Goal: Use online tool/utility: Utilize a website feature to perform a specific function

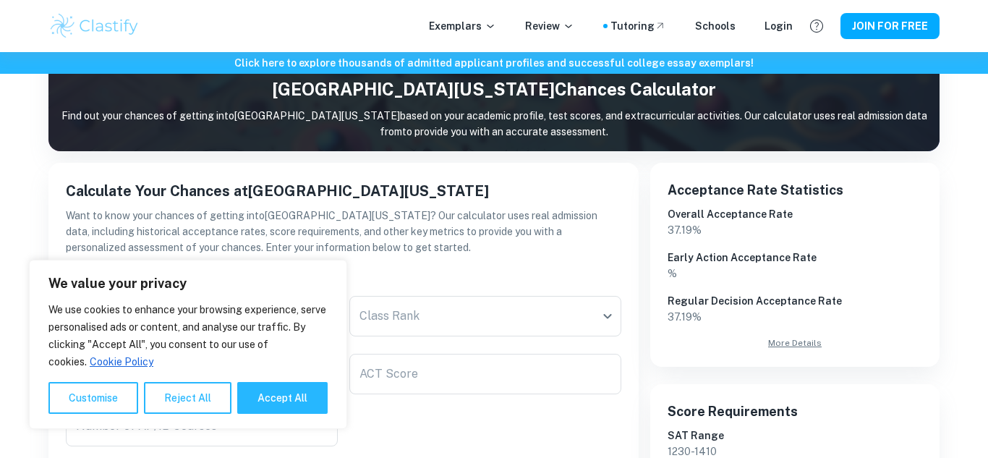
scroll to position [262, 0]
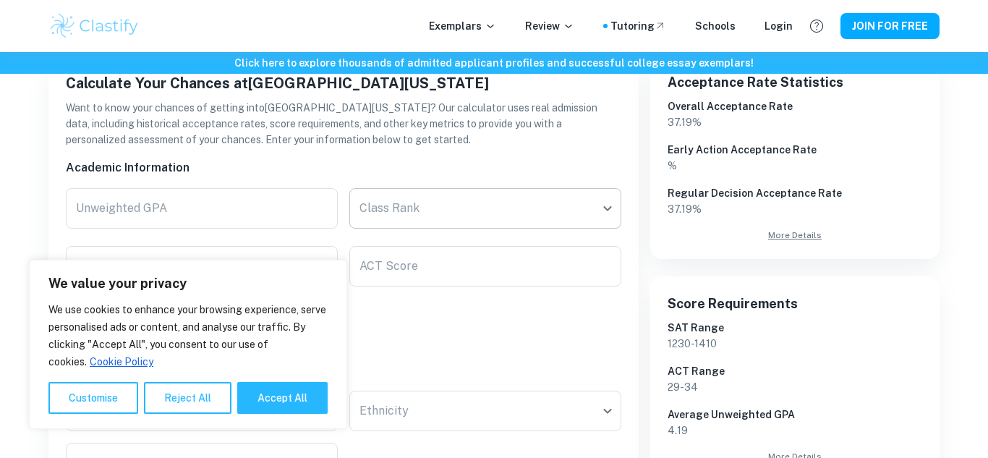
click at [432, 210] on body "We value your privacy We use cookies to enhance your browsing experience, serve…" at bounding box center [494, 19] width 988 height 458
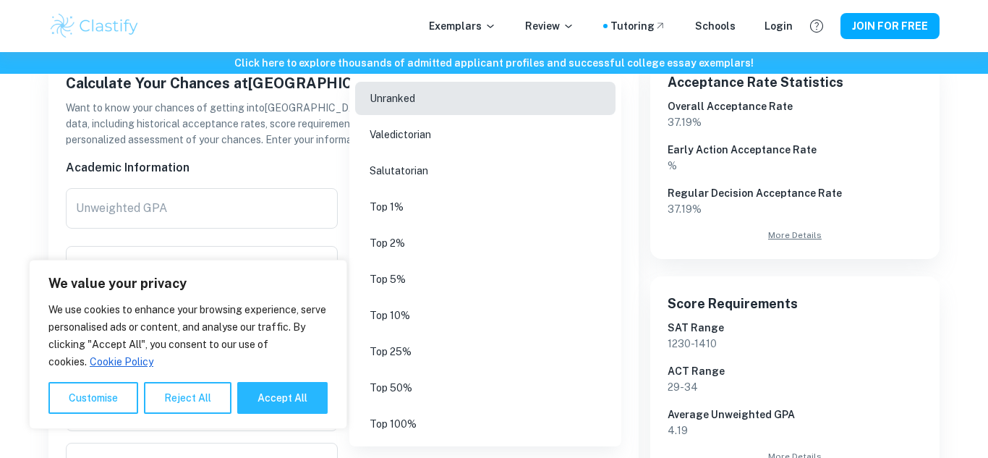
click at [464, 270] on li "Top 5%" at bounding box center [485, 279] width 260 height 33
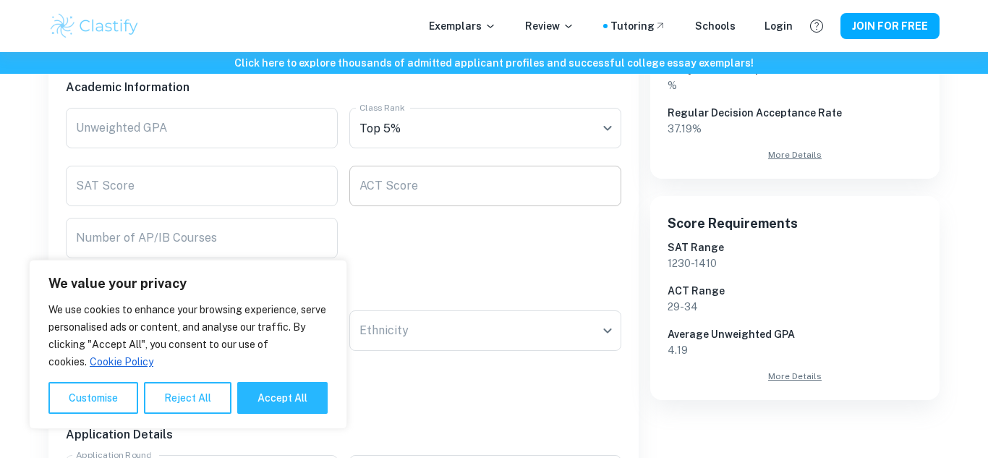
scroll to position [343, 0]
click at [182, 198] on input "SAT Score" at bounding box center [202, 185] width 272 height 41
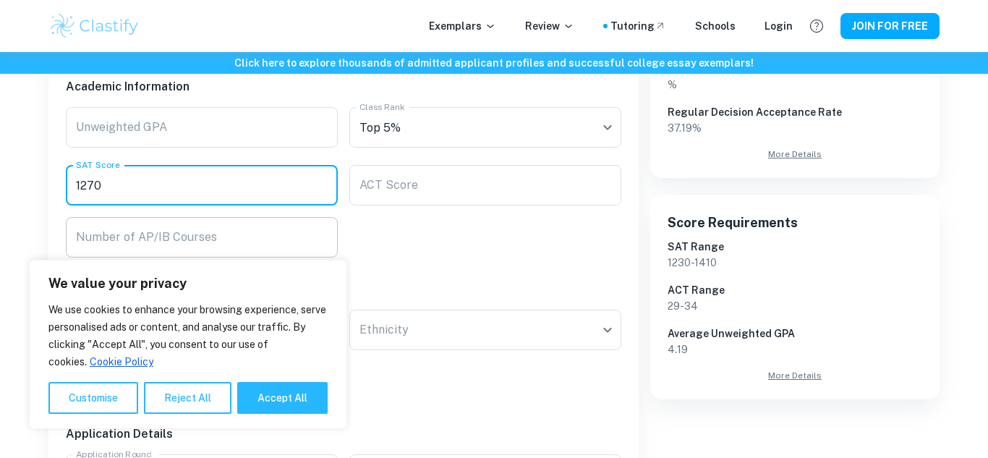
type input "1270"
click at [204, 230] on div "Number of AP/IB Courses Number of AP/IB Courses" at bounding box center [202, 237] width 272 height 41
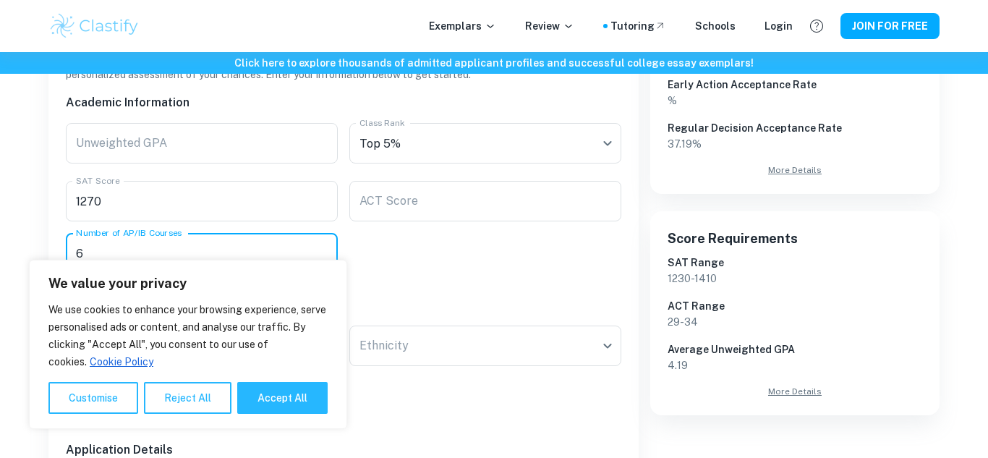
scroll to position [323, 0]
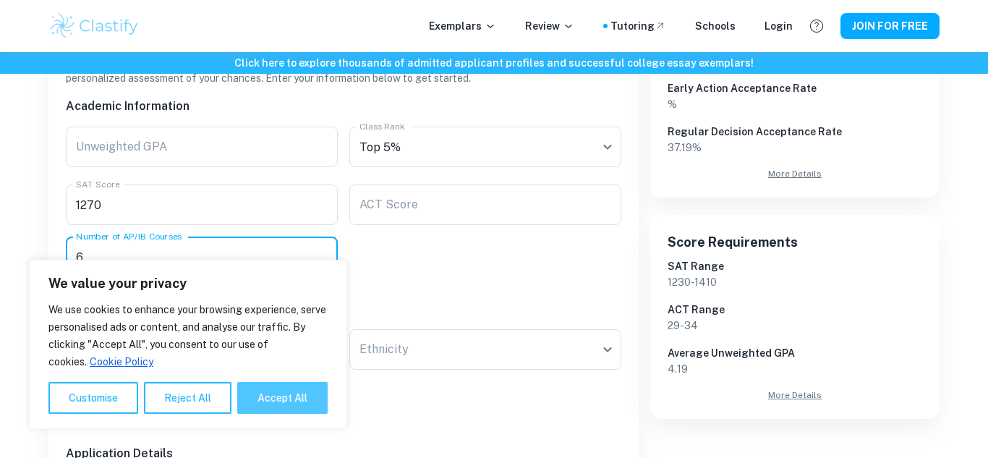
type input "6"
click at [300, 399] on button "Accept All" at bounding box center [282, 398] width 90 height 32
checkbox input "true"
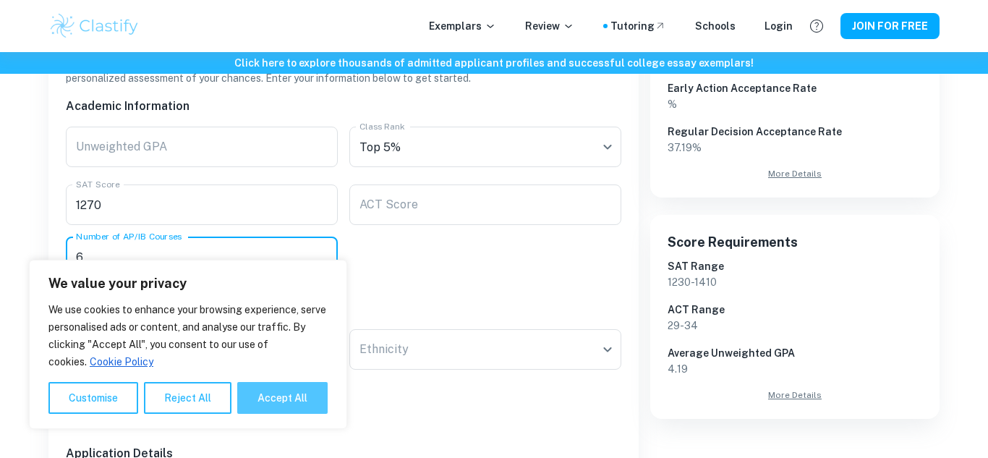
checkbox input "true"
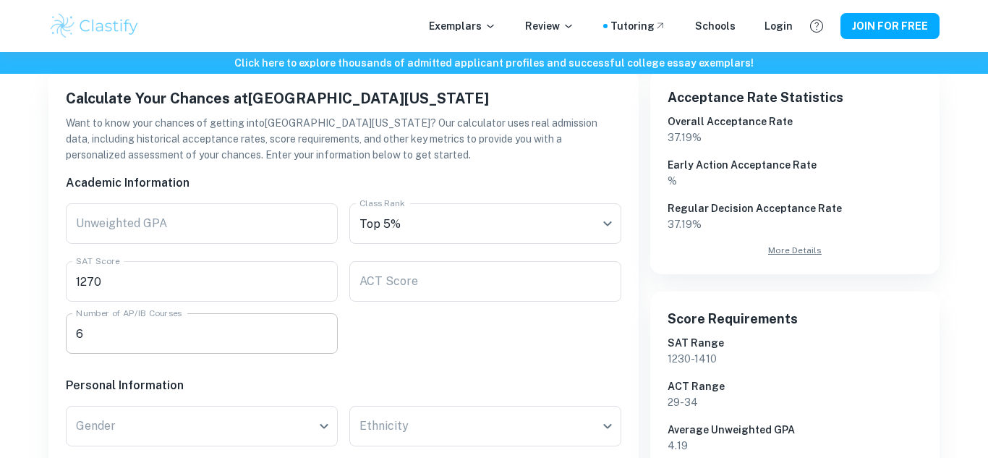
scroll to position [242, 0]
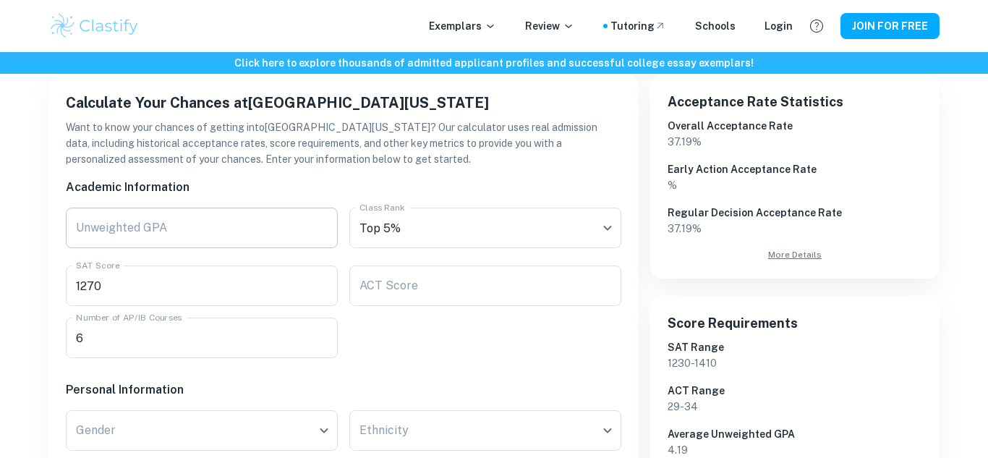
click at [212, 231] on input "Unweighted GPA" at bounding box center [202, 228] width 272 height 41
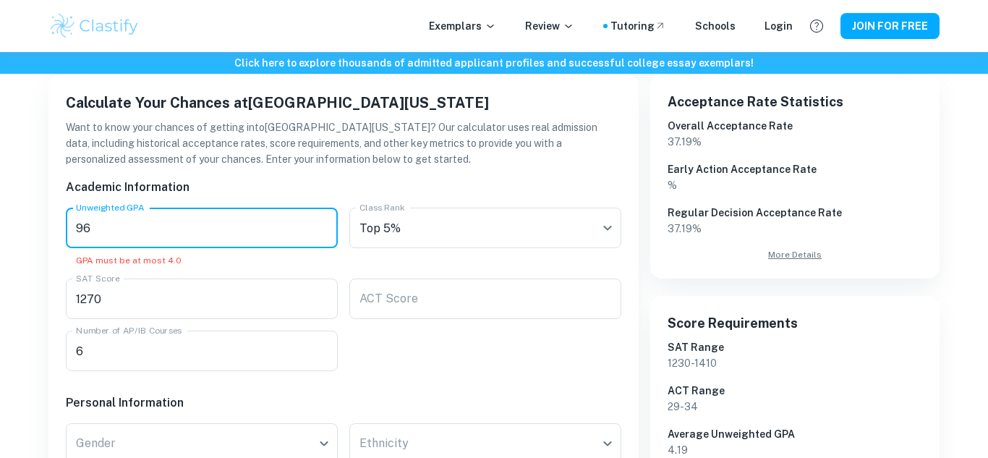
type input "9"
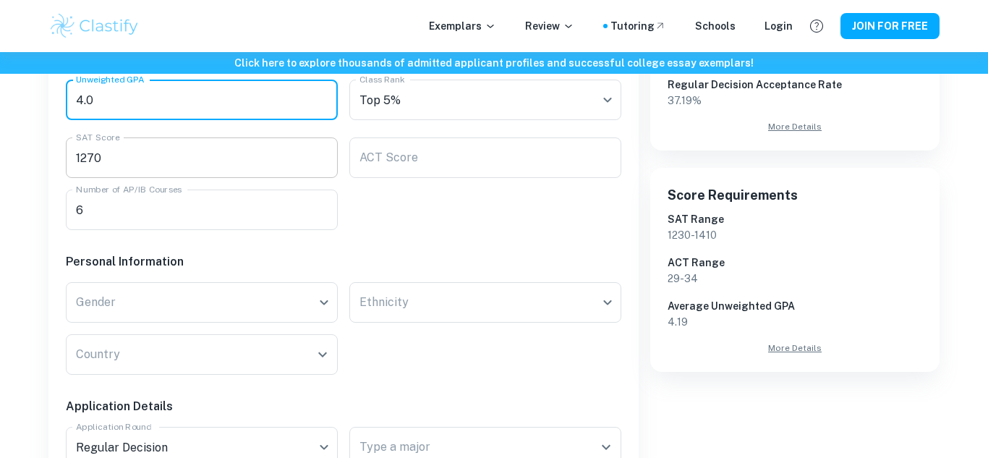
scroll to position [386, 0]
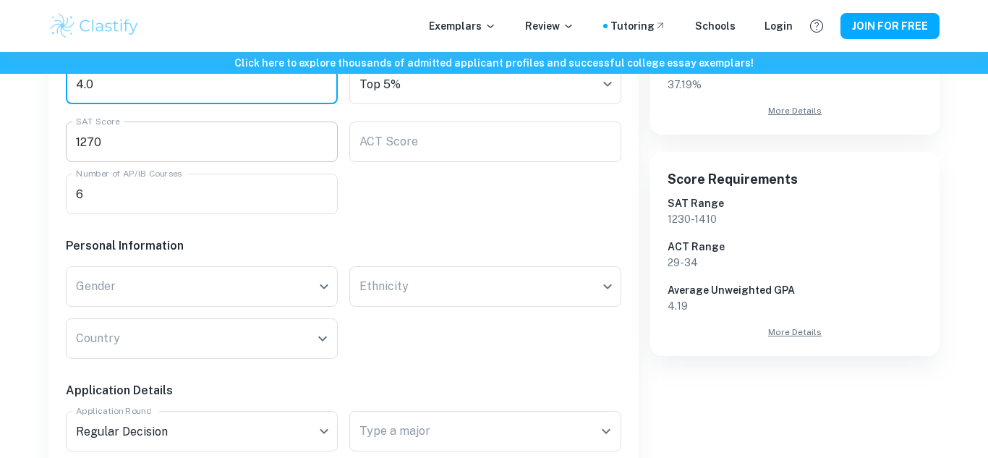
type input "4.0"
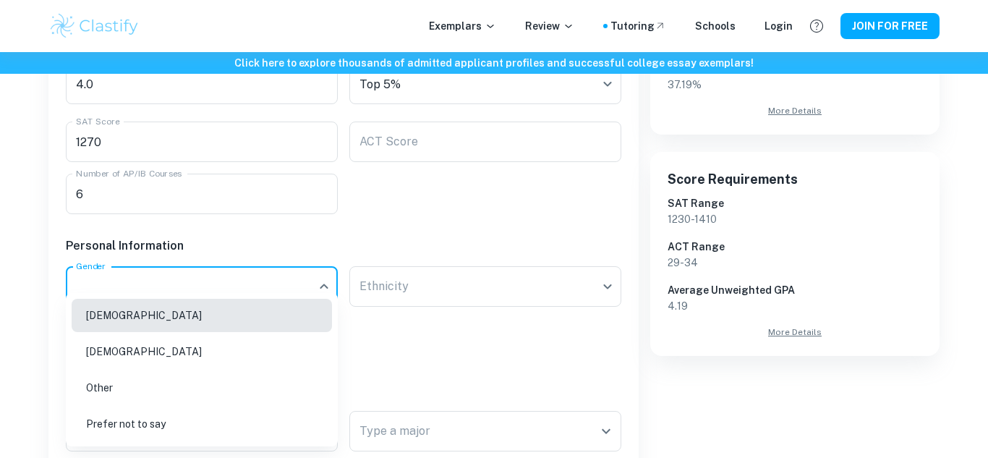
click at [197, 357] on li "[DEMOGRAPHIC_DATA]" at bounding box center [202, 351] width 260 height 33
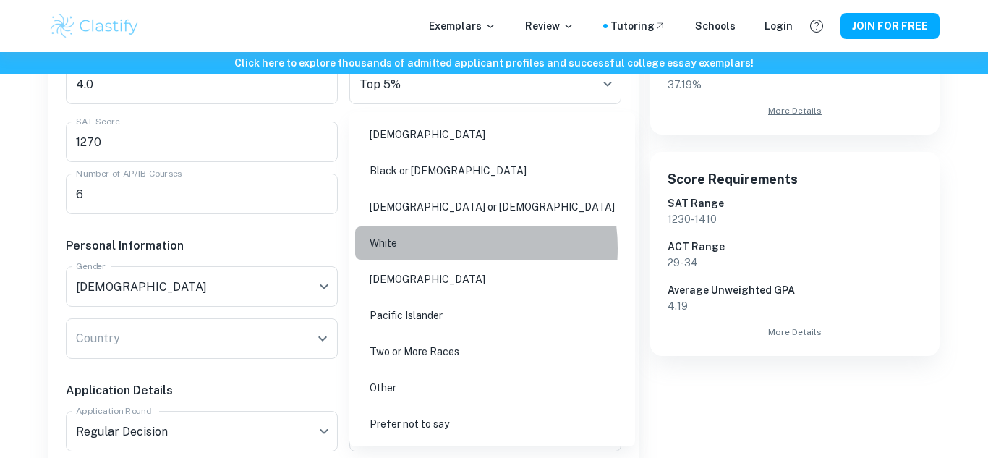
click at [435, 248] on li "White" at bounding box center [492, 242] width 274 height 33
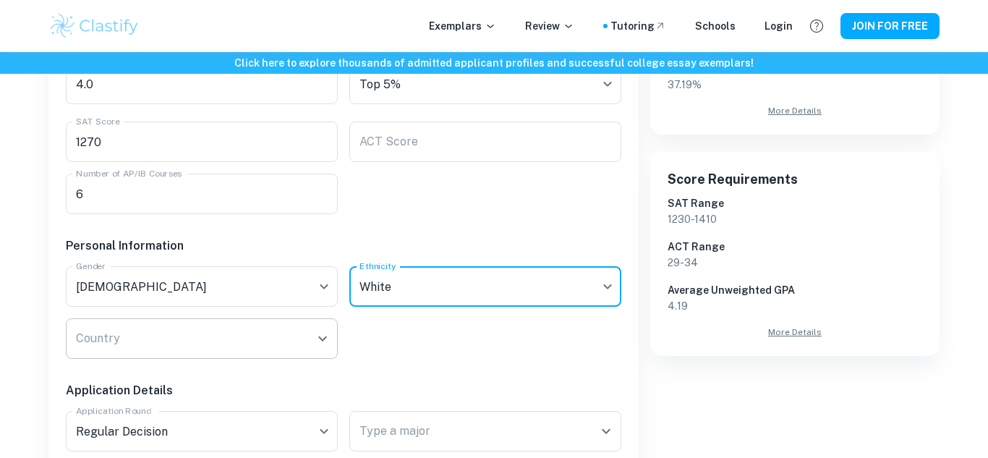
click at [200, 346] on input "Country" at bounding box center [190, 338] width 237 height 27
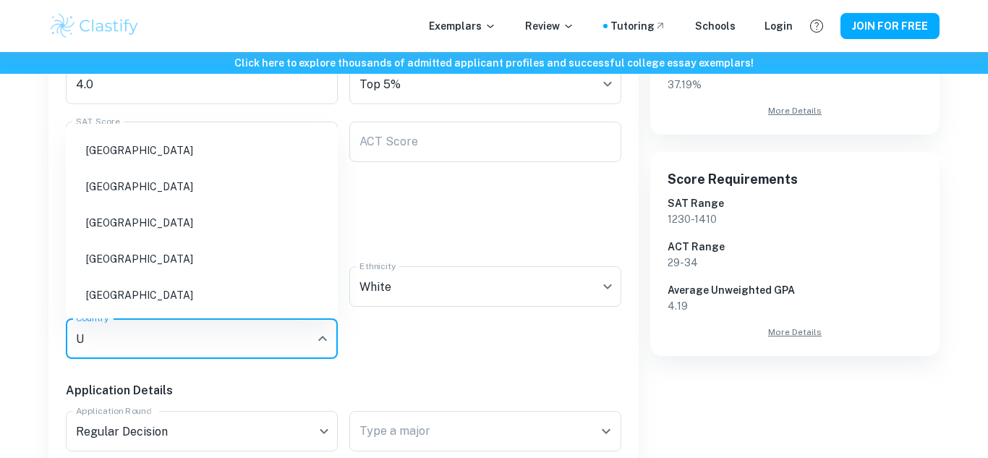
scroll to position [0, 0]
click at [229, 286] on li "[GEOGRAPHIC_DATA]" at bounding box center [202, 295] width 260 height 33
type input "United"
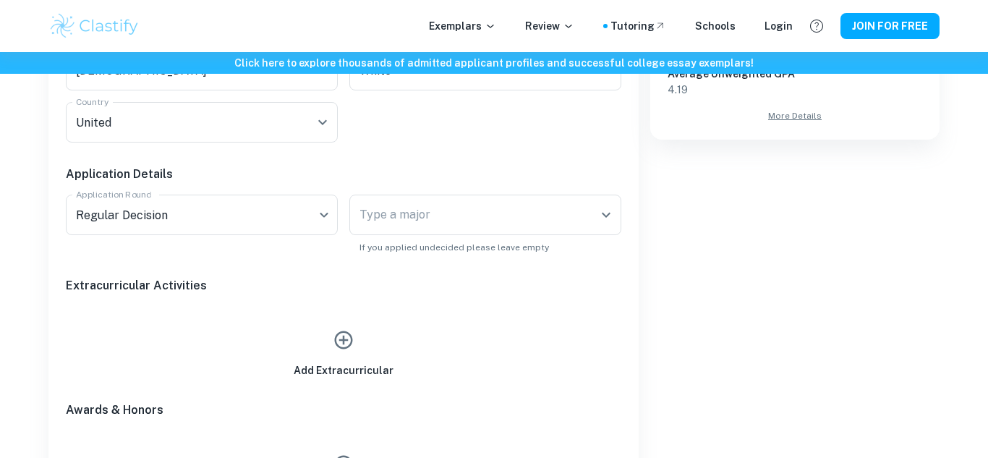
scroll to position [602, 0]
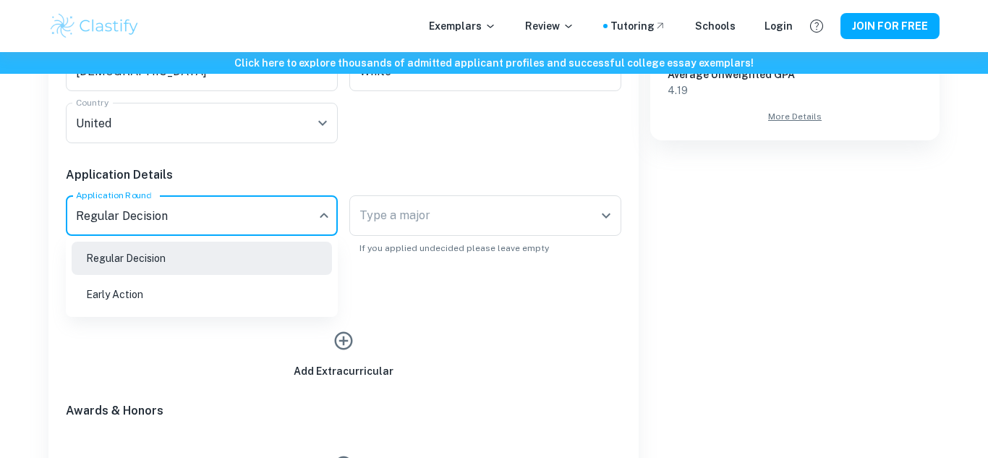
click at [279, 305] on li "Early Action" at bounding box center [202, 294] width 260 height 33
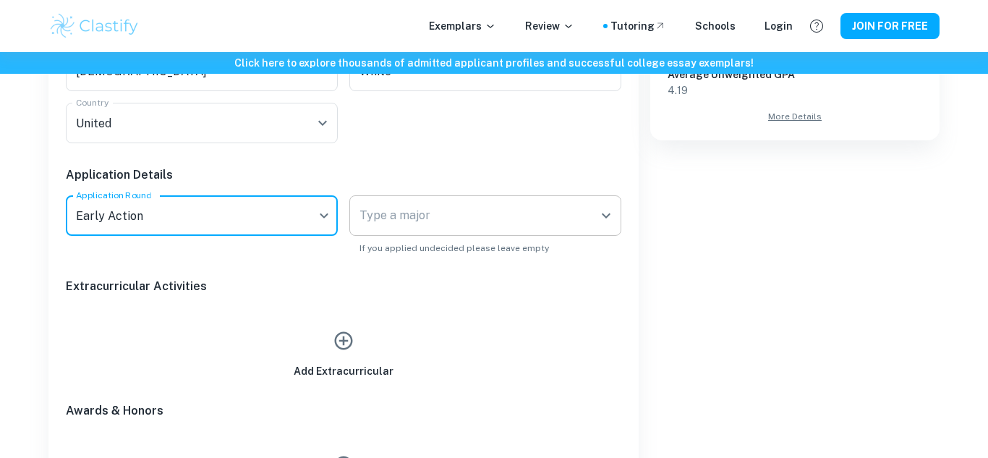
click at [461, 229] on input "Type a major" at bounding box center [474, 215] width 237 height 27
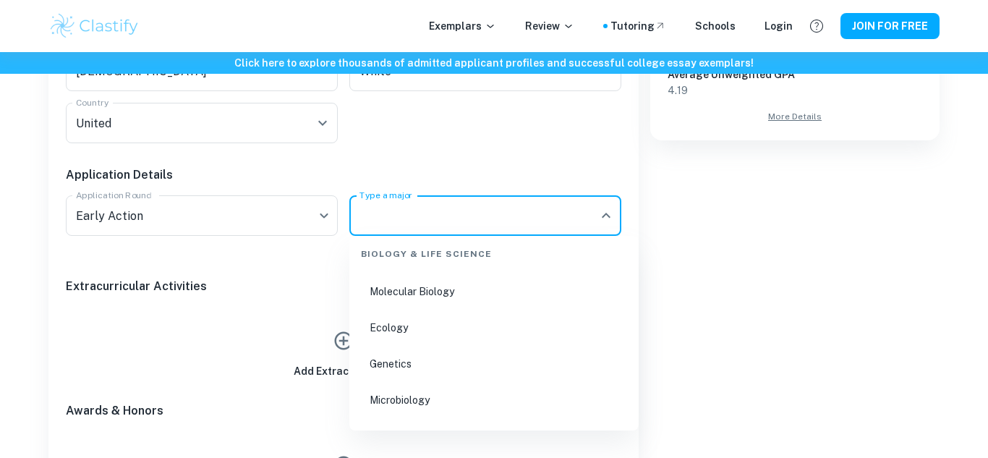
scroll to position [875, 0]
click at [459, 329] on li "Genetics" at bounding box center [494, 336] width 278 height 33
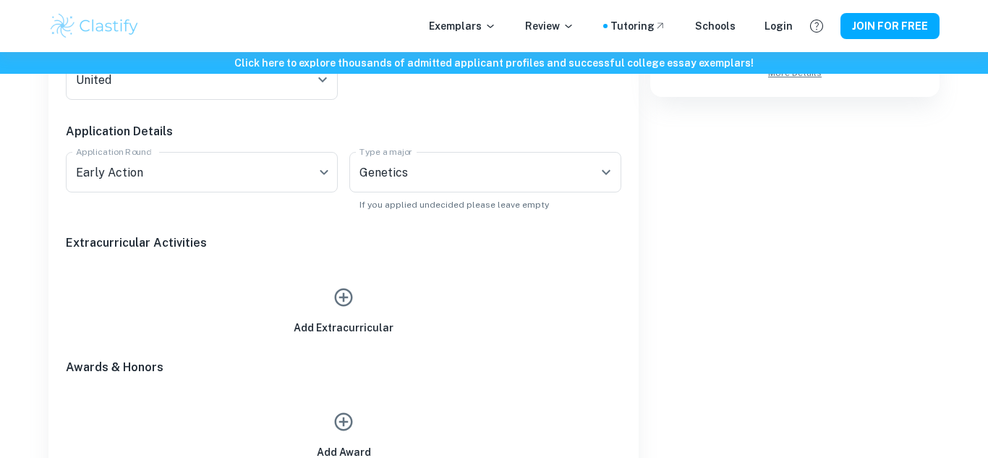
scroll to position [646, 0]
click at [342, 291] on icon "button" at bounding box center [344, 297] width 22 height 22
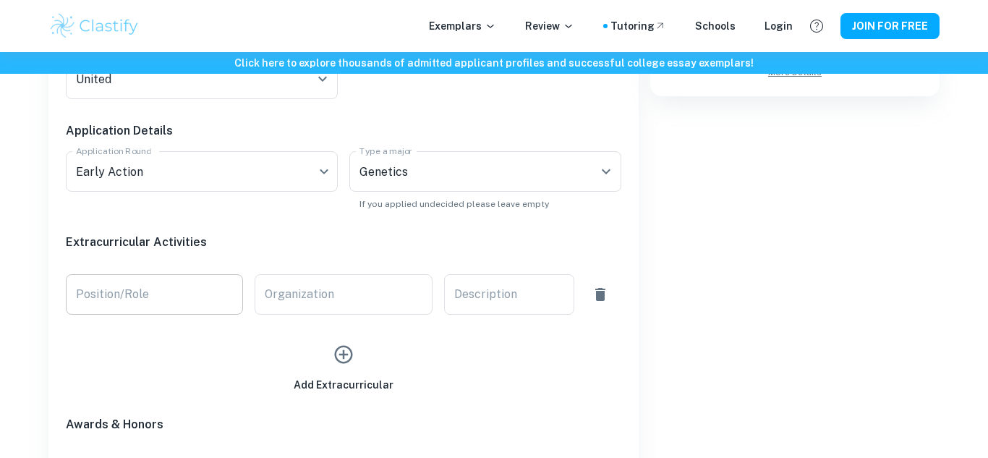
click at [157, 277] on input "Position/Role" at bounding box center [154, 294] width 177 height 41
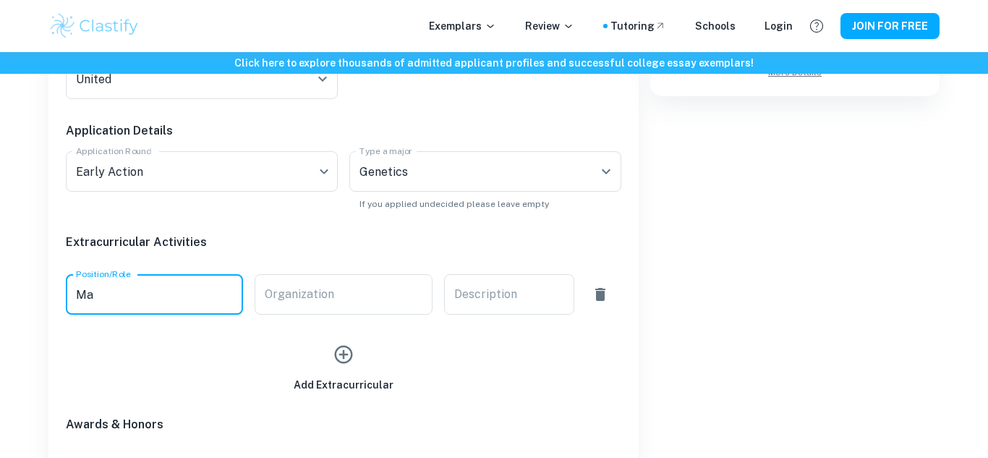
type input "M"
type input "Section Leader"
click at [325, 296] on input "Organization" at bounding box center [343, 294] width 177 height 41
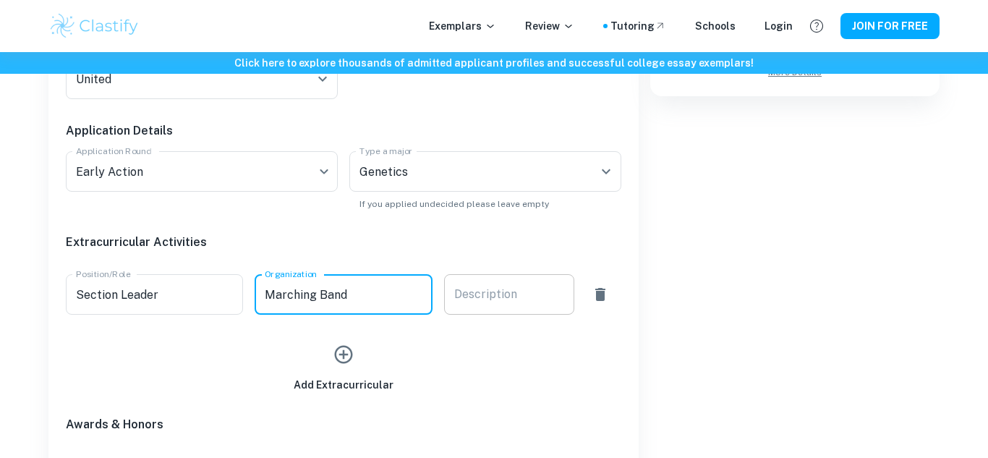
type input "Marching Band"
click at [484, 305] on div "x Description" at bounding box center [509, 294] width 130 height 41
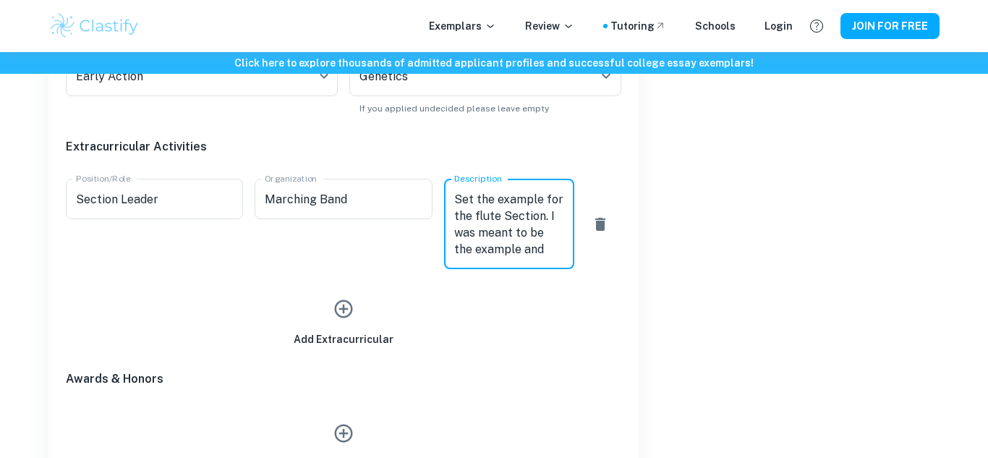
scroll to position [16, 0]
type textarea "Set the example for the flute Section. I was meant to be the example and role m…"
click at [337, 312] on icon "button" at bounding box center [344, 309] width 22 height 22
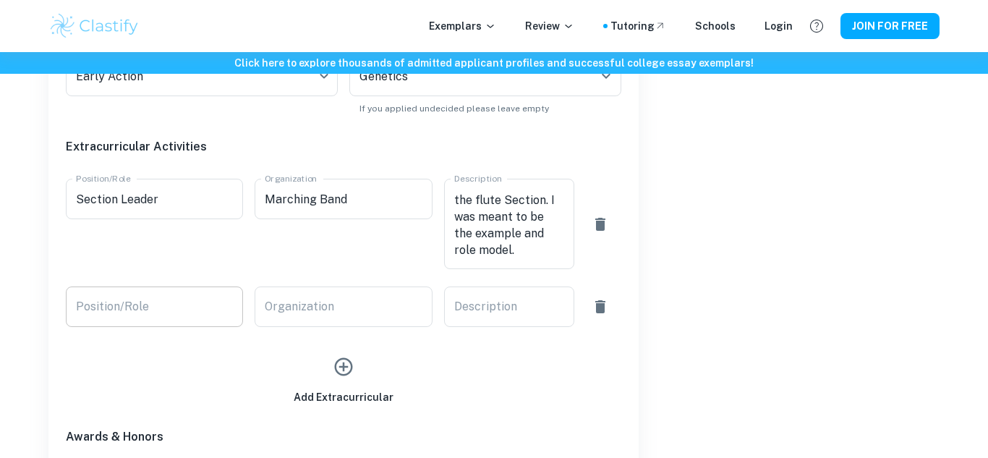
click at [122, 315] on input "Position/Role" at bounding box center [154, 306] width 177 height 41
type input "Dancer"
click at [313, 302] on div "Organization Organization" at bounding box center [343, 306] width 177 height 41
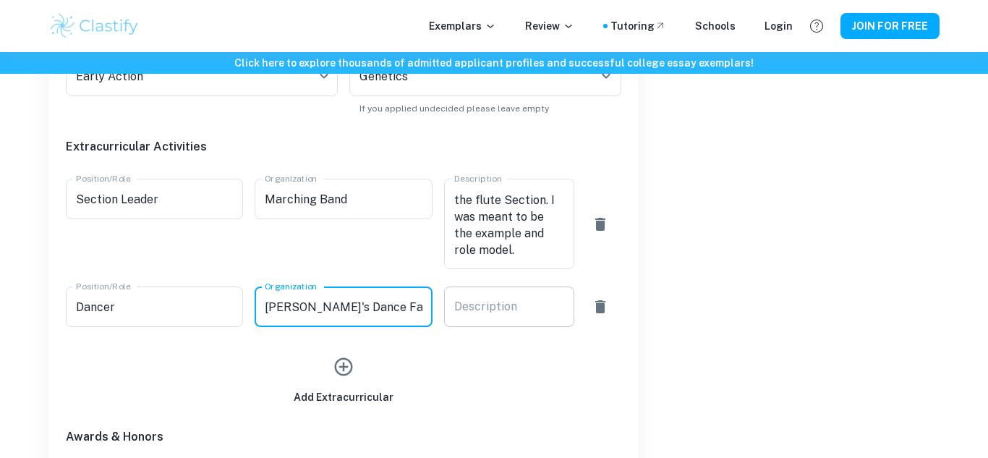
type input "[PERSON_NAME]'s Dance Factory"
click at [532, 303] on textarea "Description" at bounding box center [509, 307] width 110 height 17
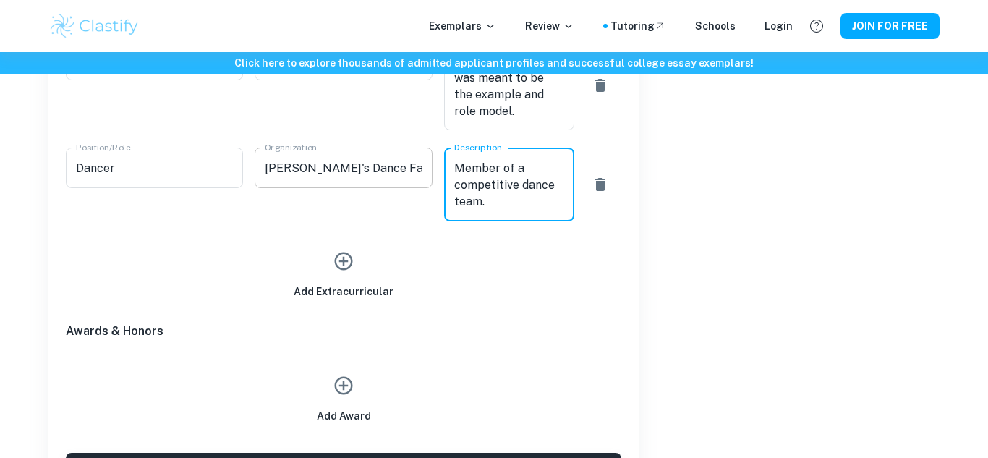
scroll to position [881, 0]
type textarea "Member of a competitive dance team."
click at [342, 378] on icon "button" at bounding box center [344, 385] width 22 height 22
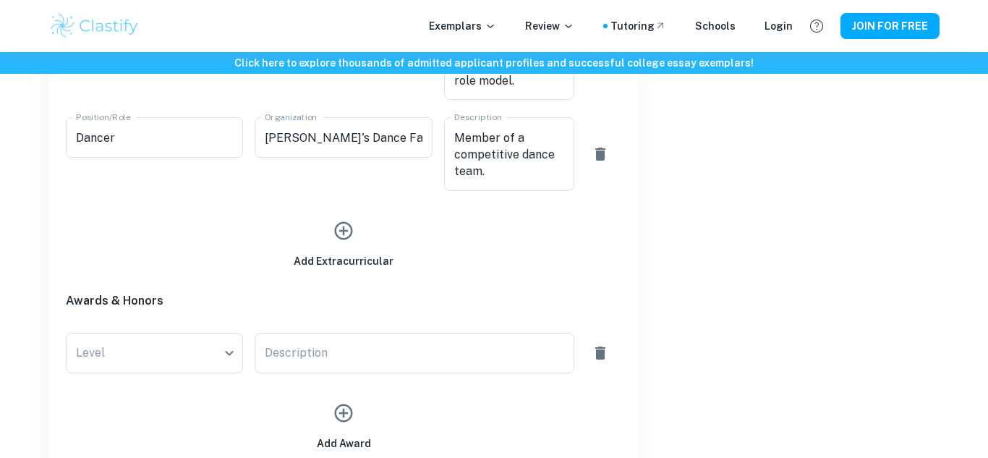
scroll to position [911, 0]
click at [601, 350] on icon "button" at bounding box center [600, 352] width 10 height 13
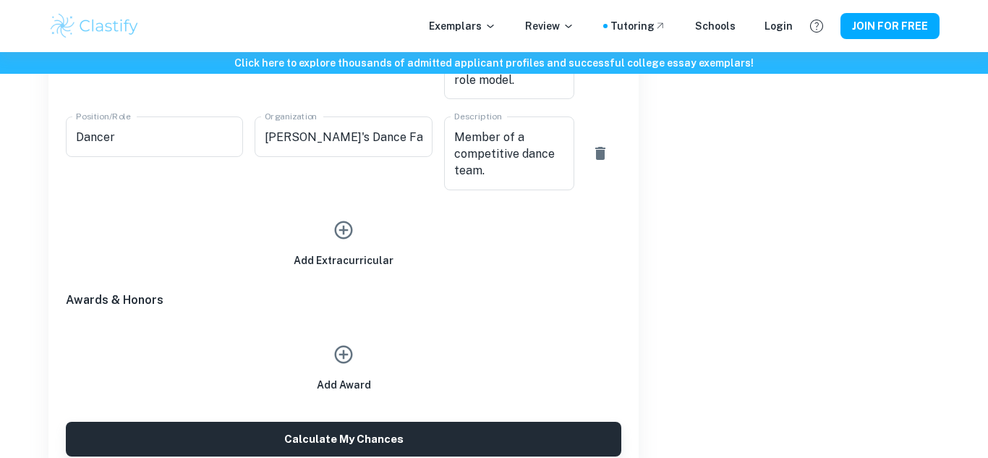
click at [346, 230] on icon "button" at bounding box center [344, 230] width 18 height 18
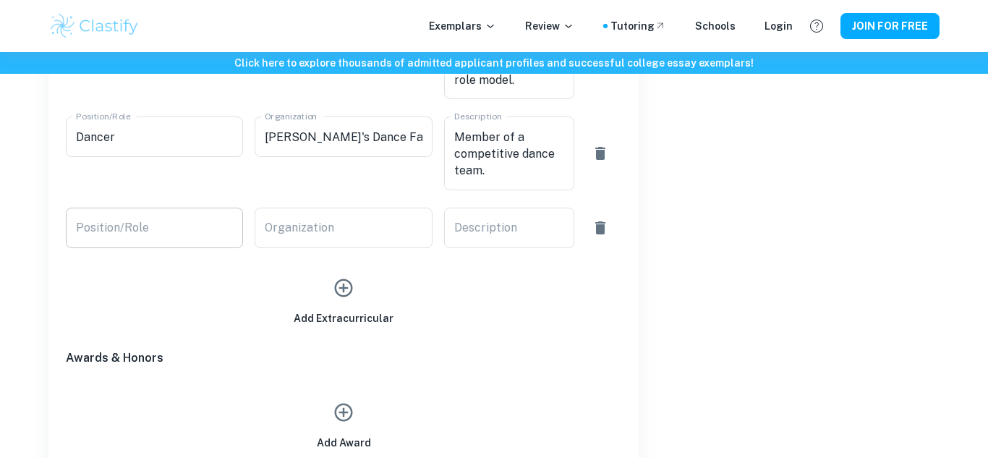
click at [158, 234] on input "Position/Role" at bounding box center [154, 228] width 177 height 41
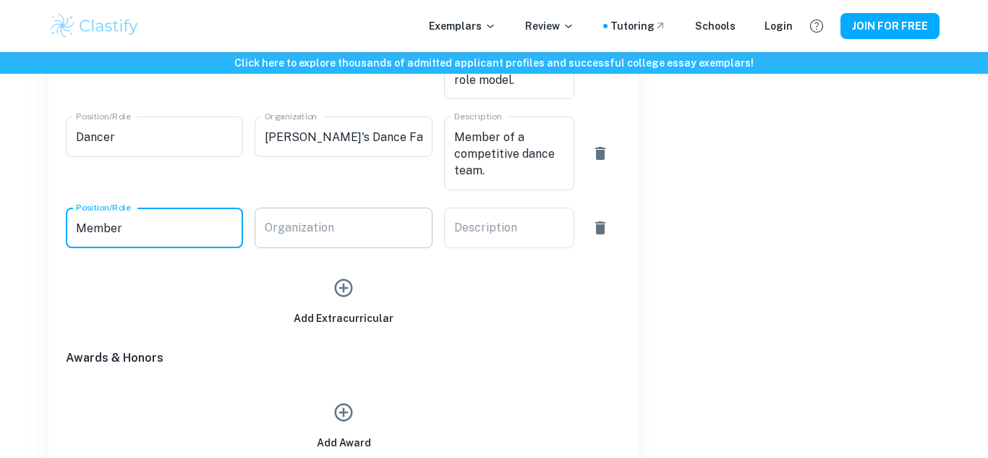
type input "Member"
click at [317, 223] on div "Organization Organization" at bounding box center [343, 228] width 177 height 41
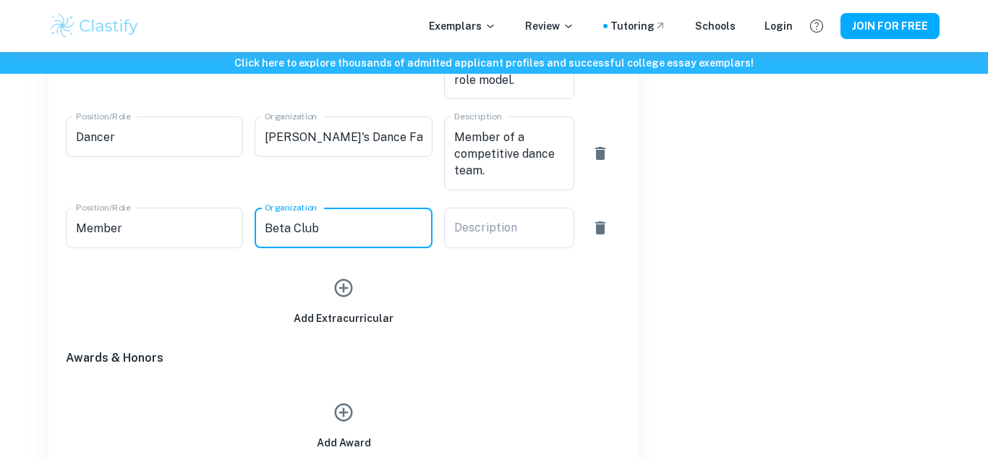
type input "Beta Club"
click at [346, 281] on icon "button" at bounding box center [344, 288] width 22 height 22
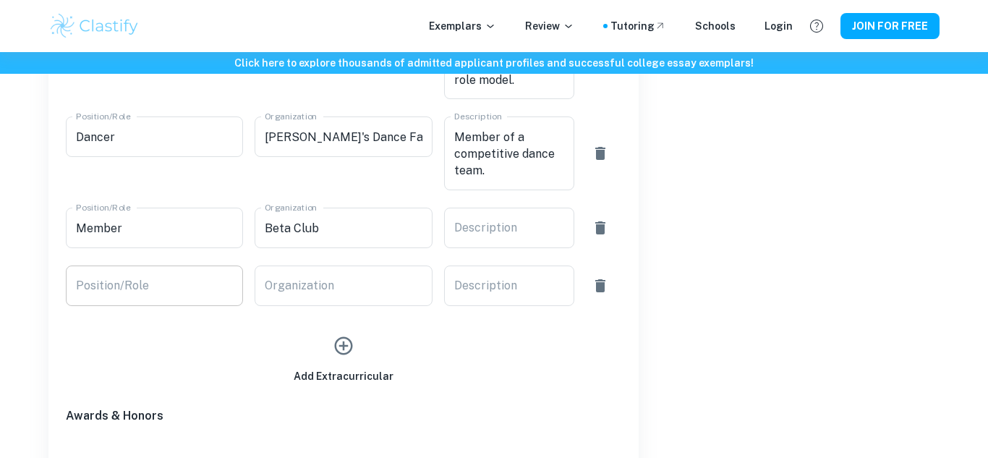
click at [188, 291] on input "Position/Role" at bounding box center [154, 285] width 177 height 41
type input "Member"
click at [271, 287] on input "Organization" at bounding box center [343, 285] width 177 height 41
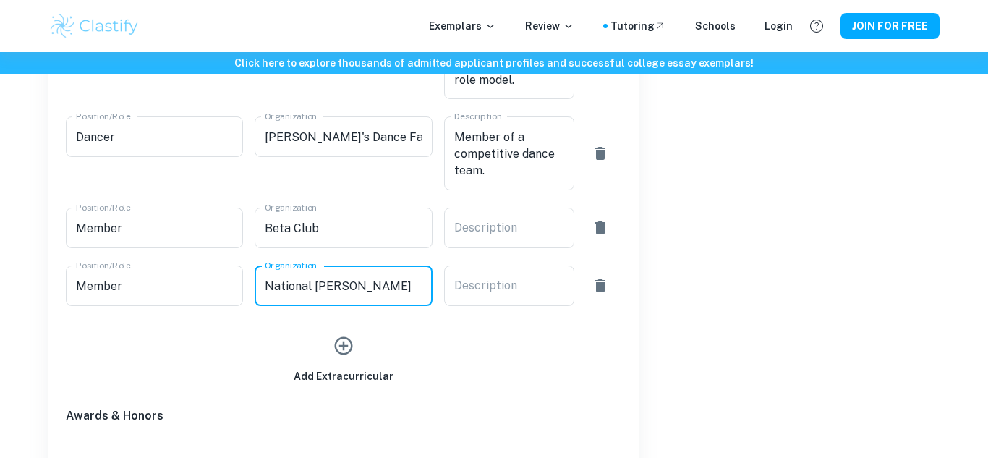
type input "National [PERSON_NAME]"
click at [337, 349] on icon "button" at bounding box center [344, 346] width 22 height 22
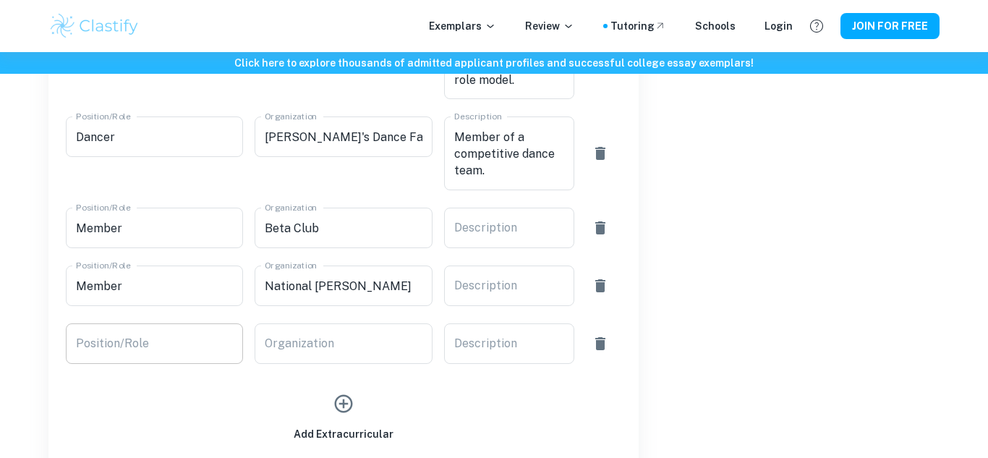
click at [180, 334] on input "Position/Role" at bounding box center [154, 343] width 177 height 41
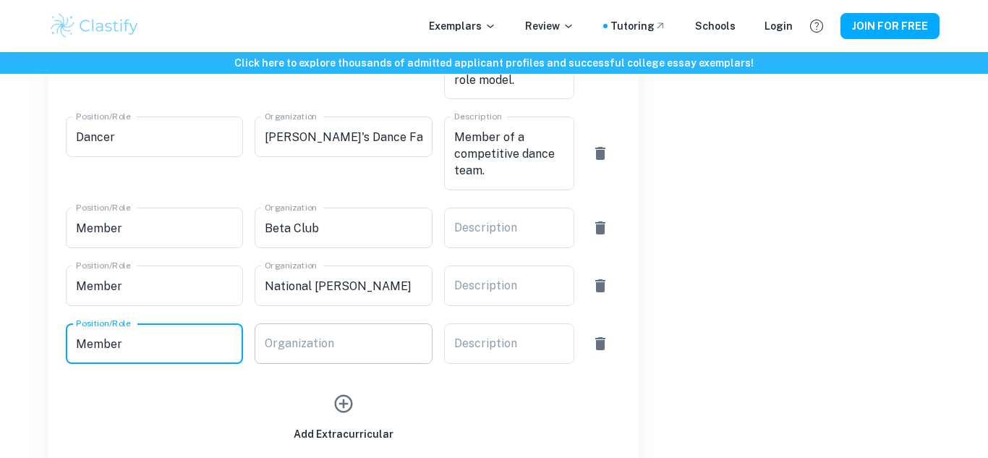
type input "Member"
click at [306, 346] on div "Organization Organization" at bounding box center [343, 343] width 177 height 41
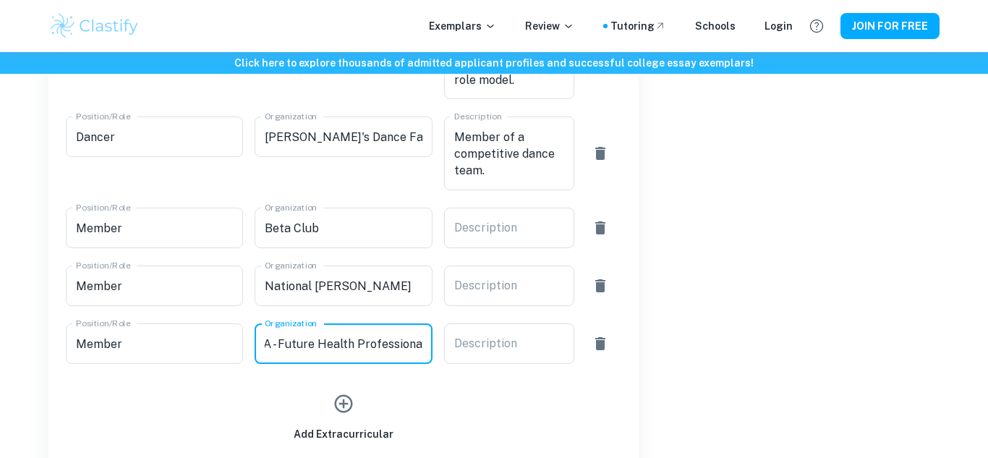
scroll to position [0, 33]
type input "HOSA - Future Health Professionals"
click at [338, 409] on icon "button" at bounding box center [344, 404] width 18 height 18
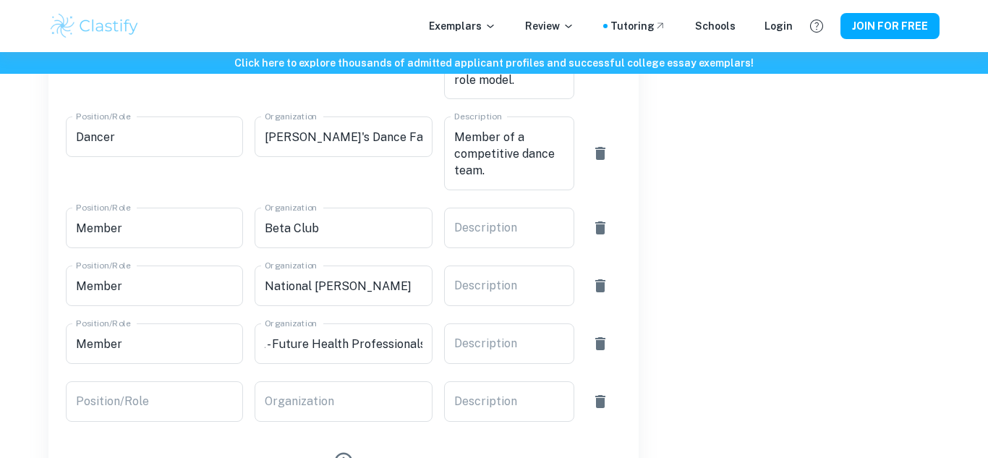
scroll to position [0, 0]
click at [207, 406] on input "Position/Role" at bounding box center [154, 401] width 177 height 41
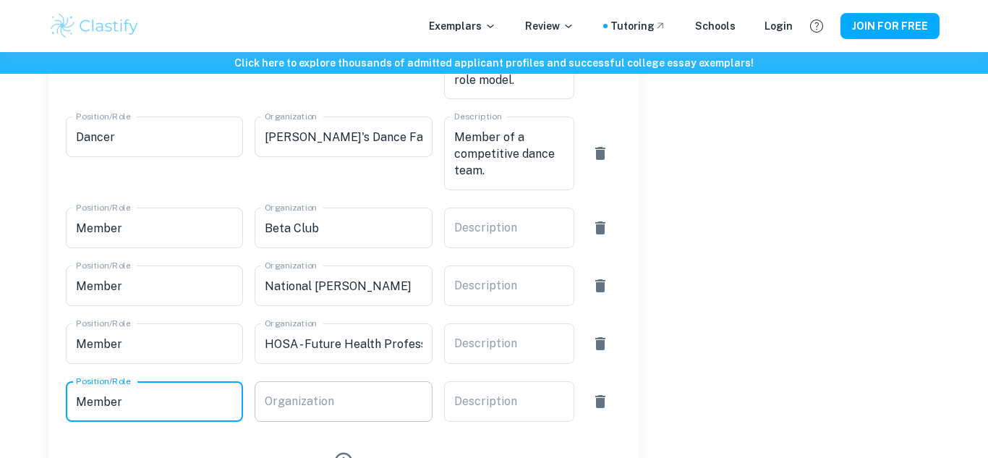
type input "Member"
click at [328, 409] on input "Organization" at bounding box center [343, 401] width 177 height 41
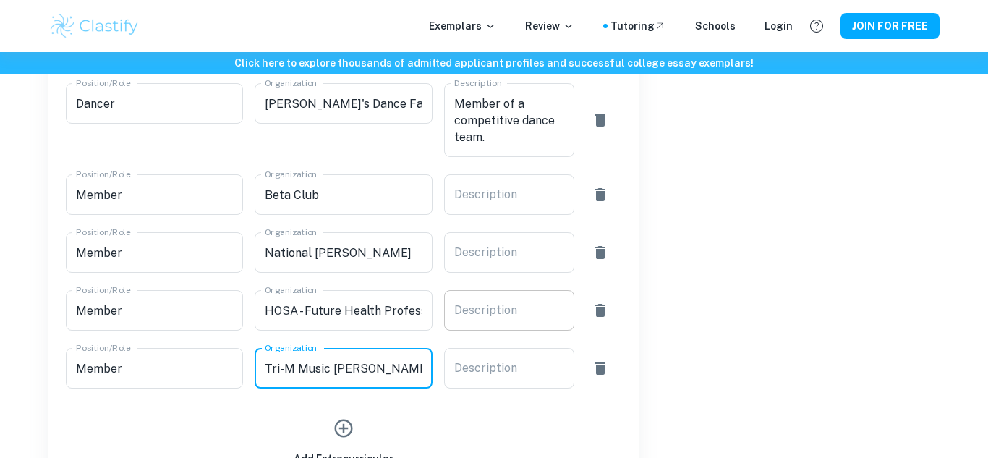
scroll to position [946, 0]
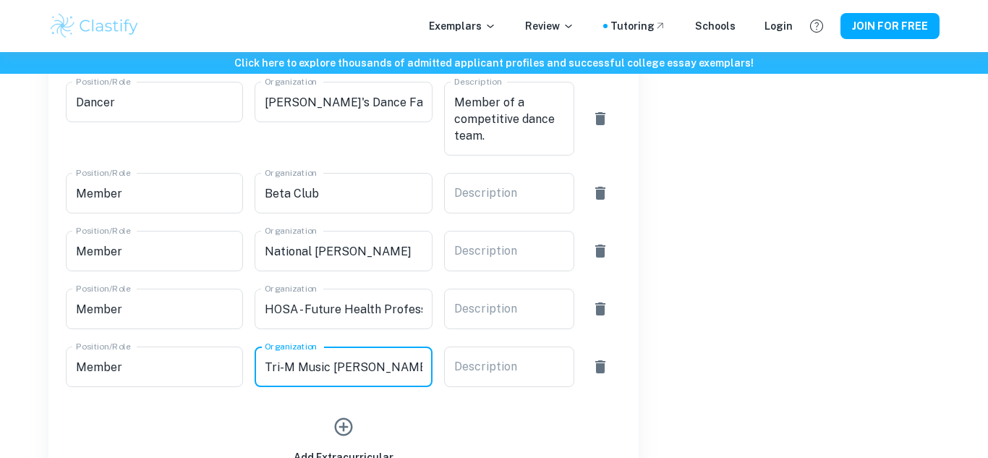
type input "Tri-M Music [PERSON_NAME]"
click at [712, 363] on div "Acceptance Rate Statistics Overall Acceptance Rate 37.19 % Early Action Accepta…" at bounding box center [789, 23] width 301 height 1329
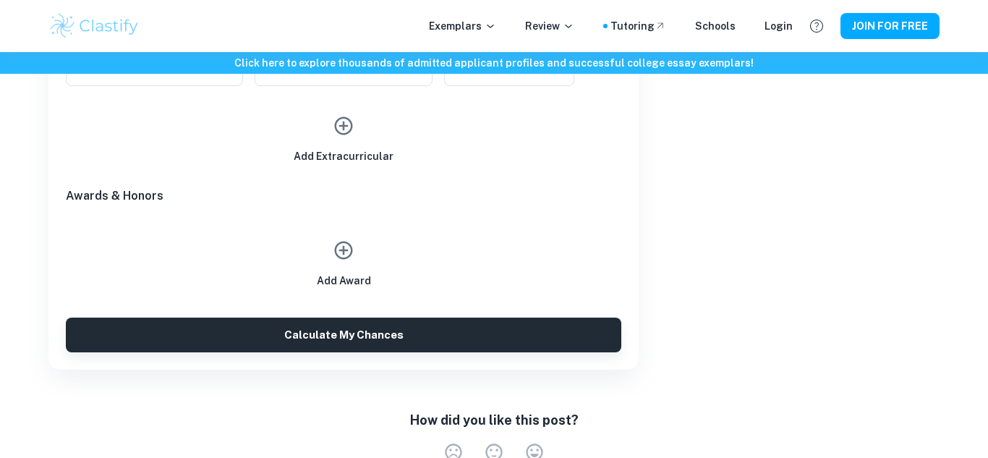
scroll to position [1248, 0]
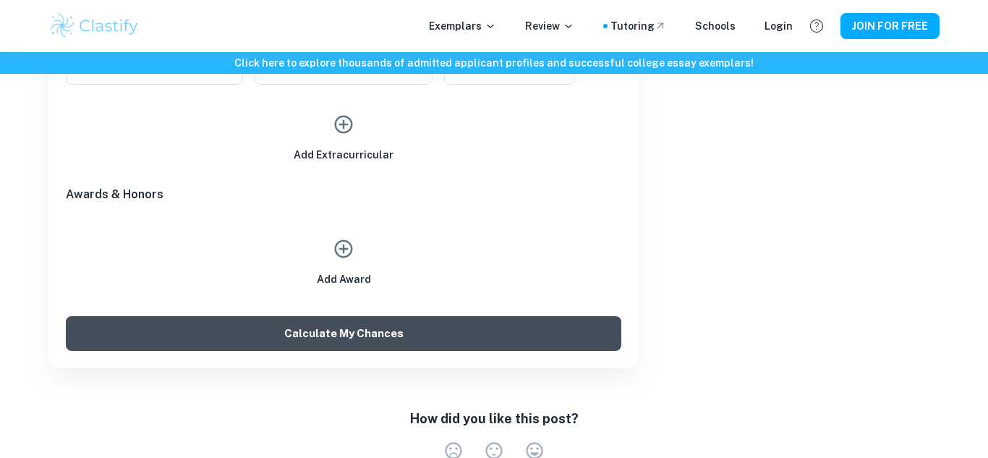
click at [473, 335] on button "Calculate My Chances" at bounding box center [343, 333] width 555 height 35
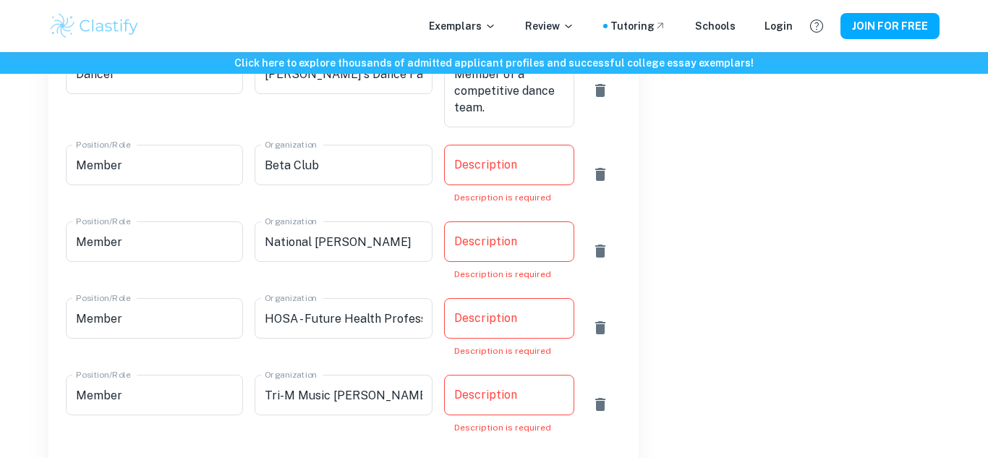
scroll to position [967, 0]
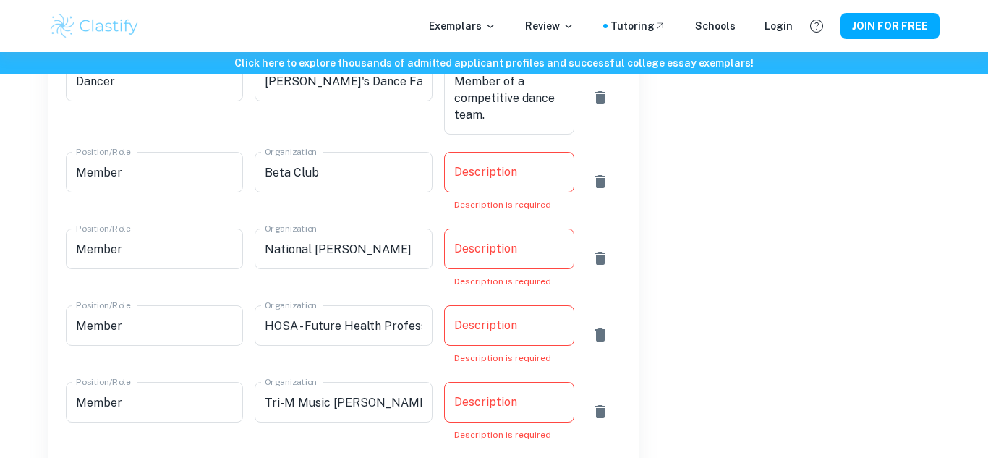
click at [525, 184] on div "x Description" at bounding box center [509, 172] width 130 height 41
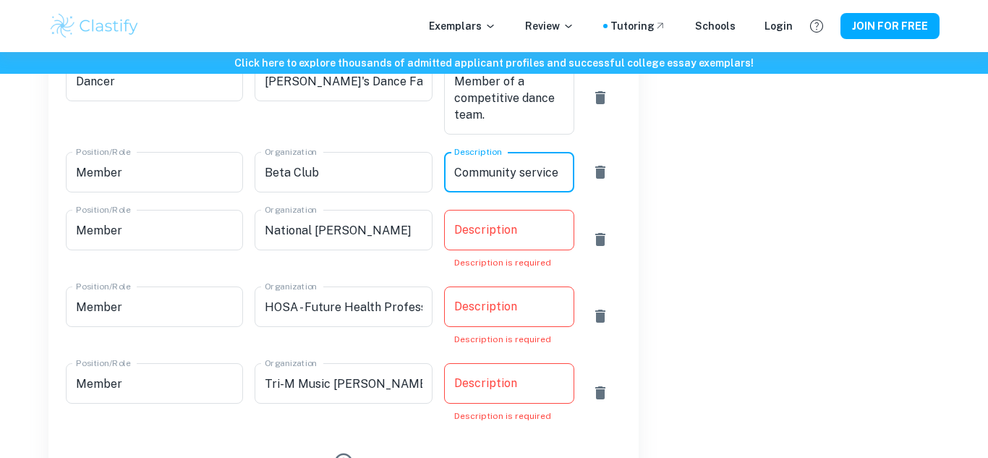
type textarea "Community service"
click at [553, 238] on div "x Description" at bounding box center [509, 230] width 130 height 41
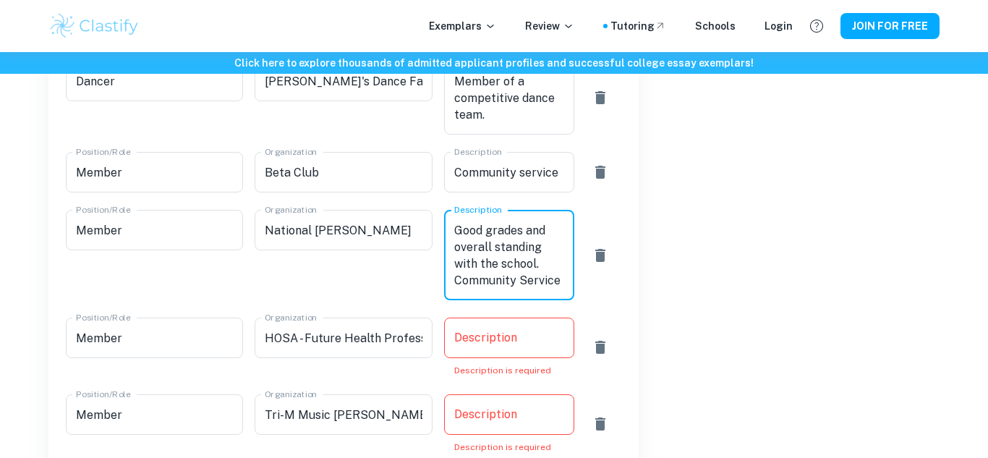
type textarea "Good grades and overall standing with the school. Community Service"
click at [539, 325] on div "x Description" at bounding box center [509, 338] width 130 height 41
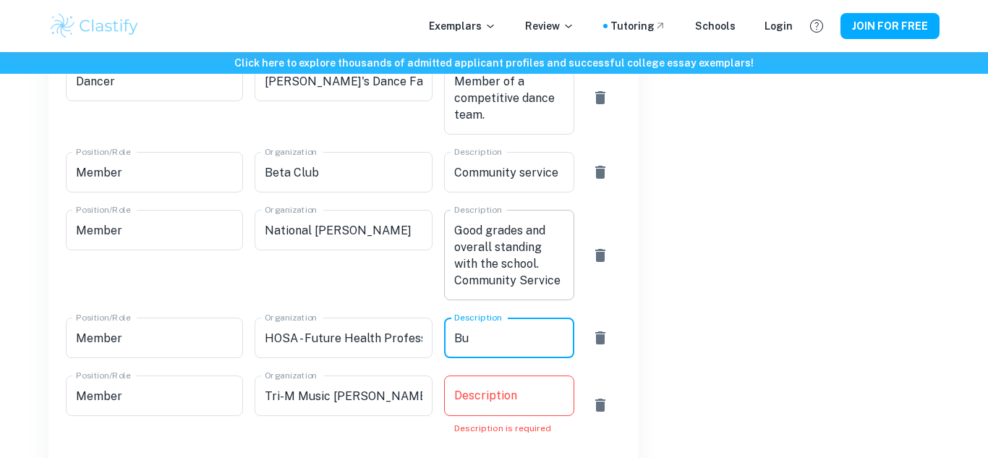
type textarea "B"
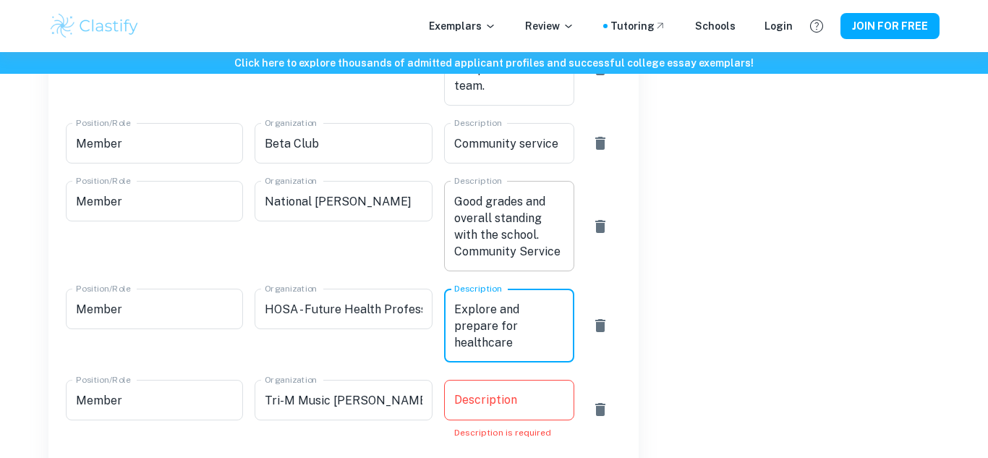
scroll to position [1004, 0]
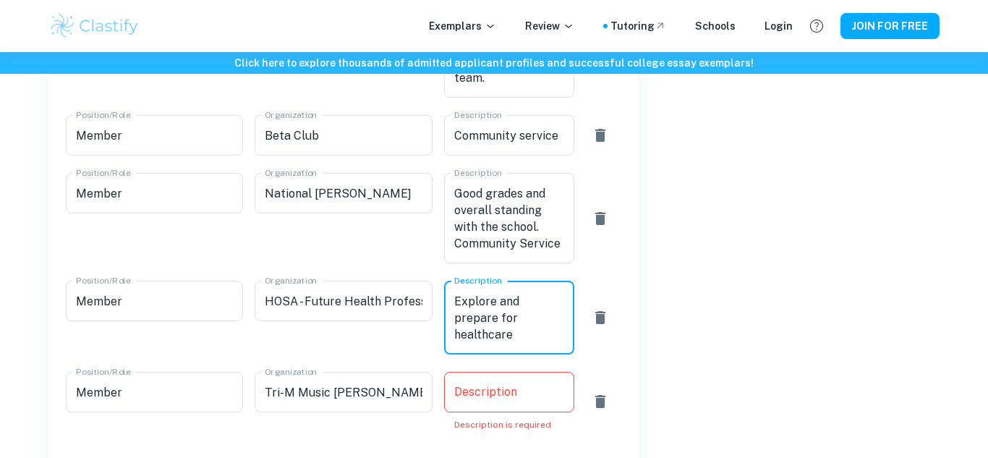
type textarea "Explore and prepare for healthcare professions."
click at [496, 389] on div "Description x Description Description is required" at bounding box center [509, 401] width 130 height 59
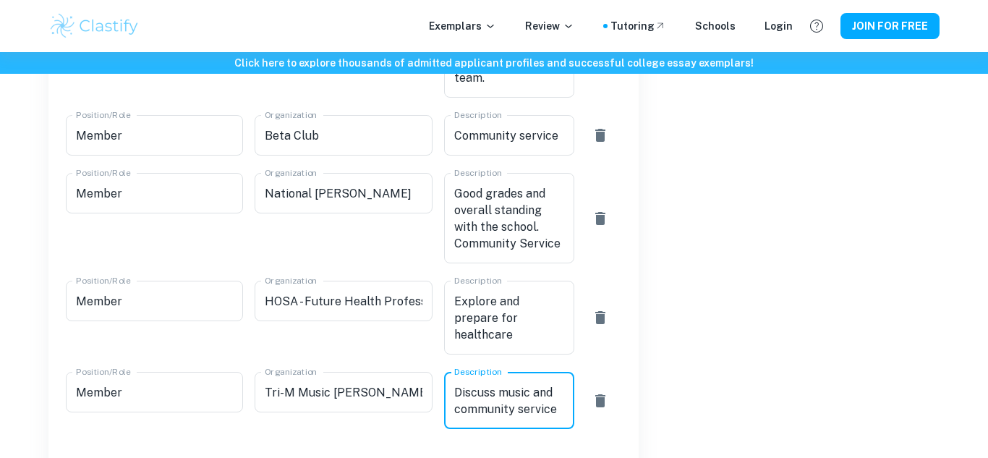
type textarea "Discuss music and community service."
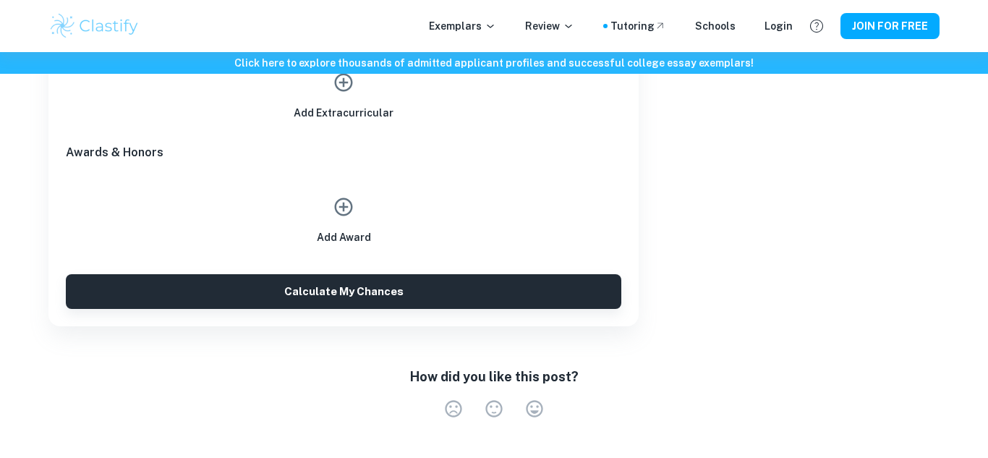
scroll to position [1447, 0]
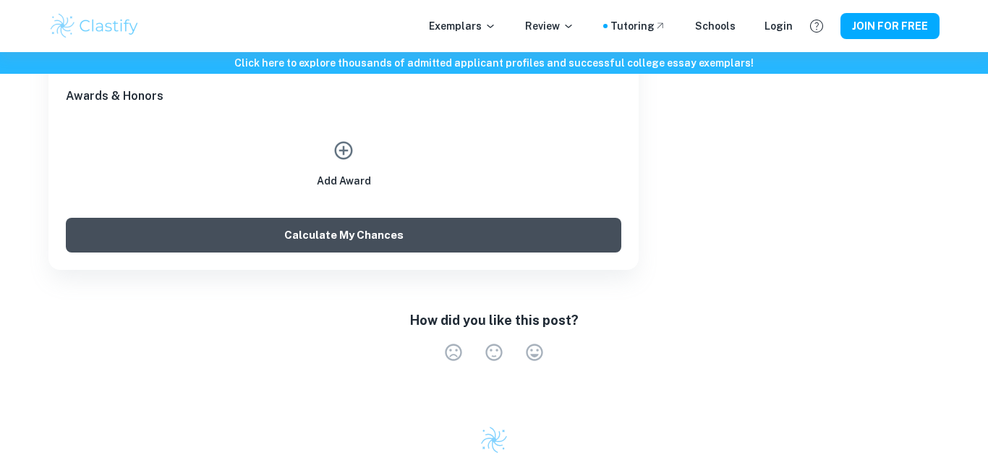
click at [358, 226] on button "Calculate My Chances" at bounding box center [343, 235] width 555 height 35
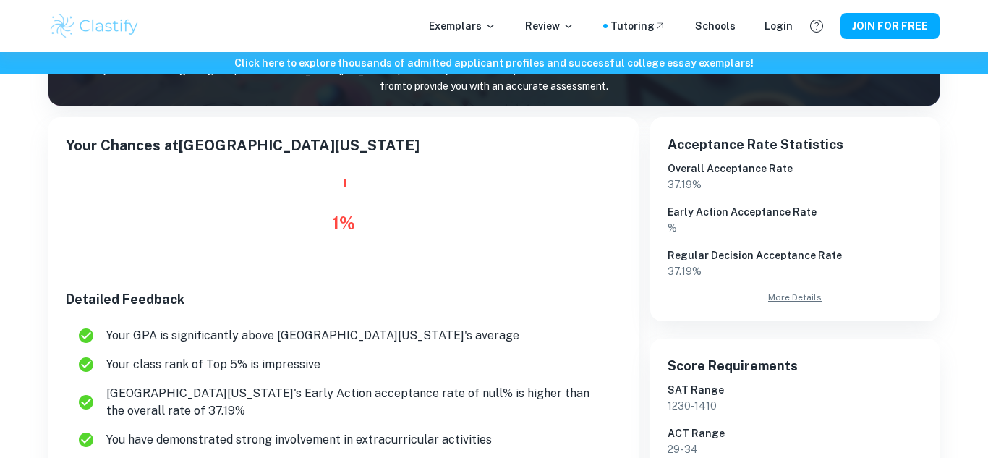
scroll to position [194, 0]
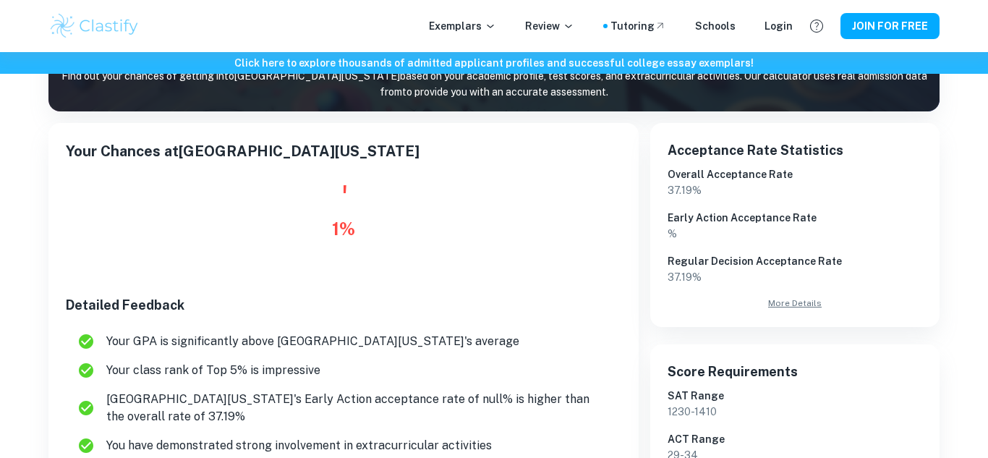
click at [352, 232] on div "1 %" at bounding box center [343, 229] width 23 height 26
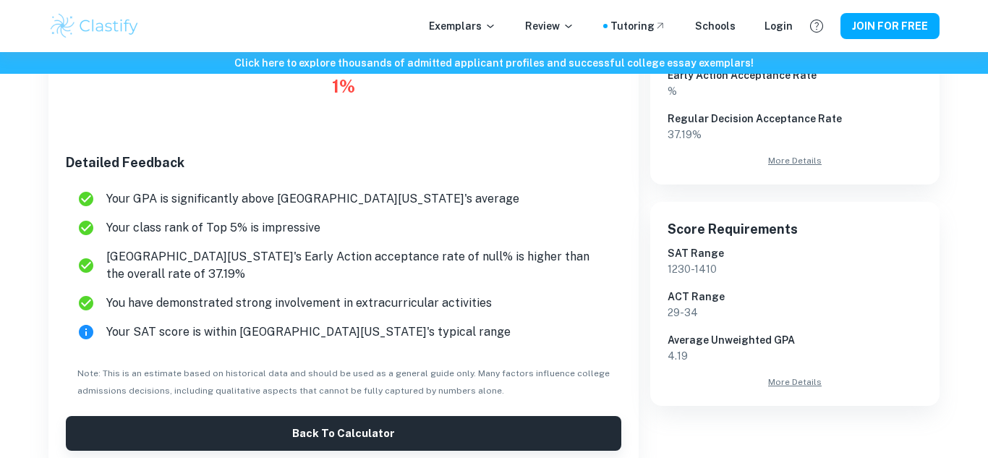
scroll to position [337, 0]
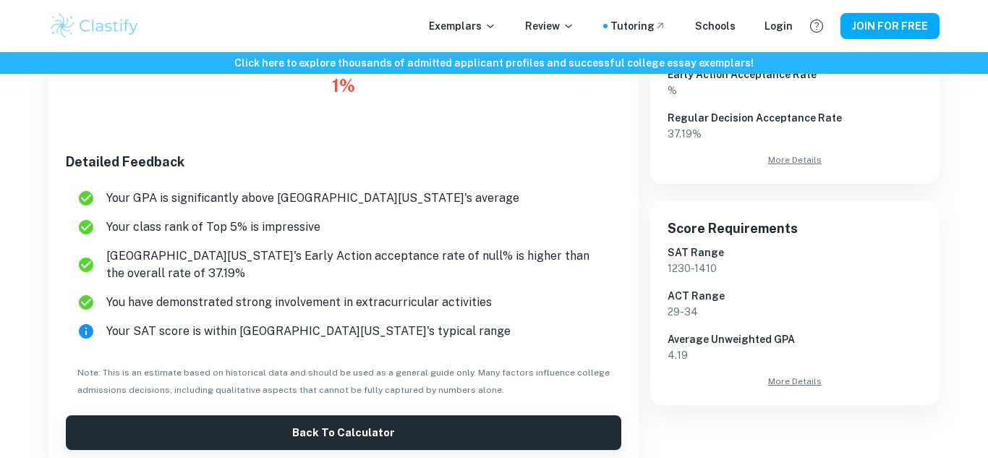
click at [87, 331] on icon at bounding box center [86, 331] width 14 height 14
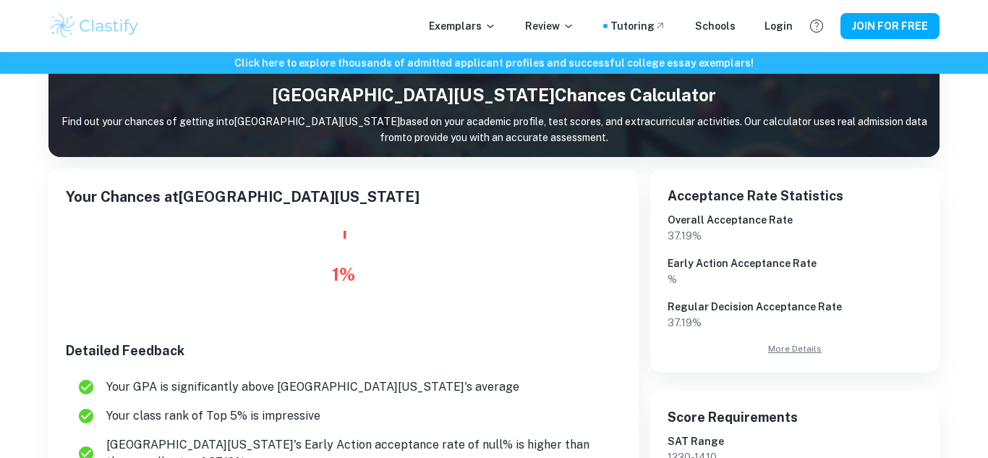
scroll to position [145, 0]
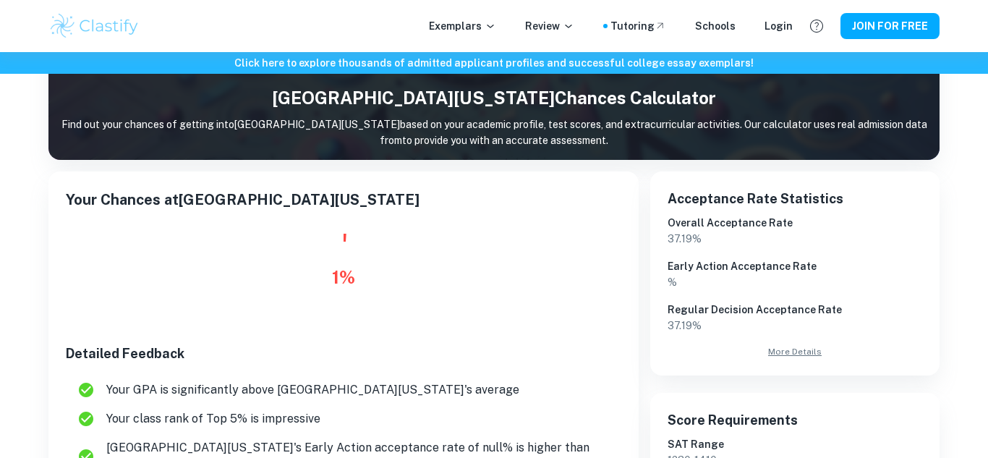
click at [379, 294] on icon at bounding box center [343, 277] width 87 height 87
